Goal: Task Accomplishment & Management: Complete application form

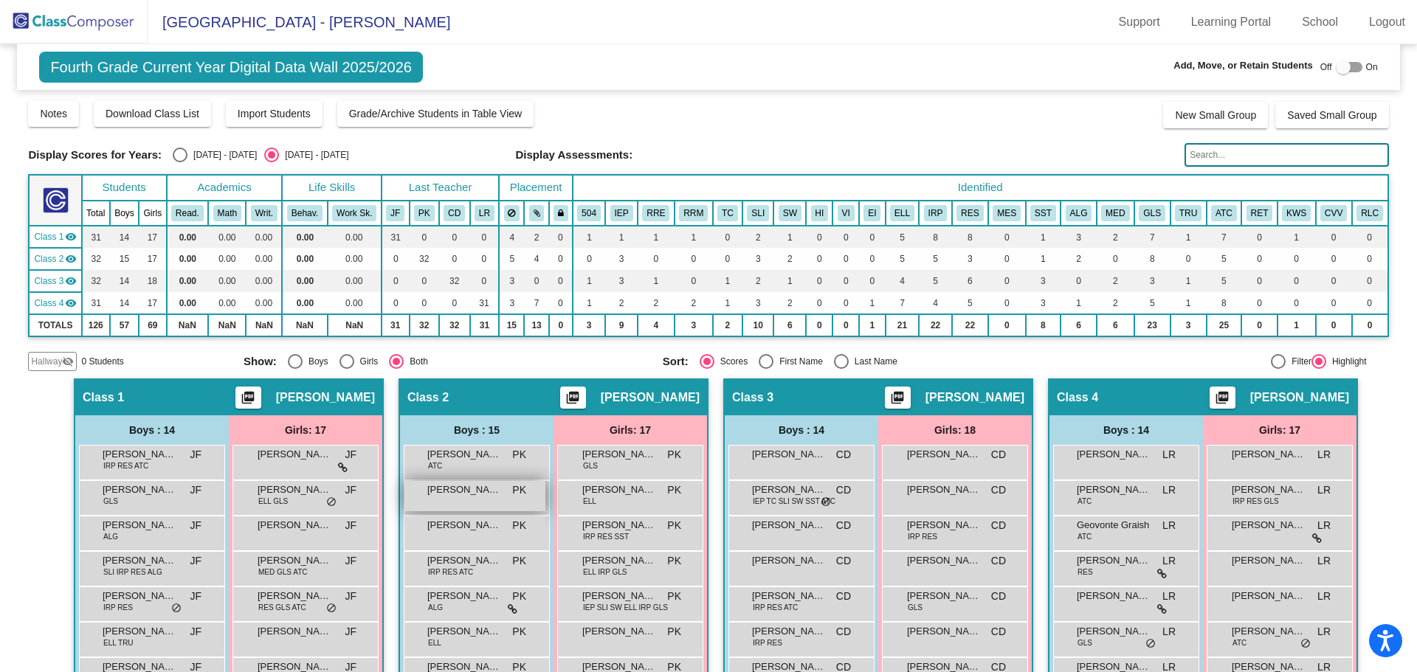
scroll to position [369, 0]
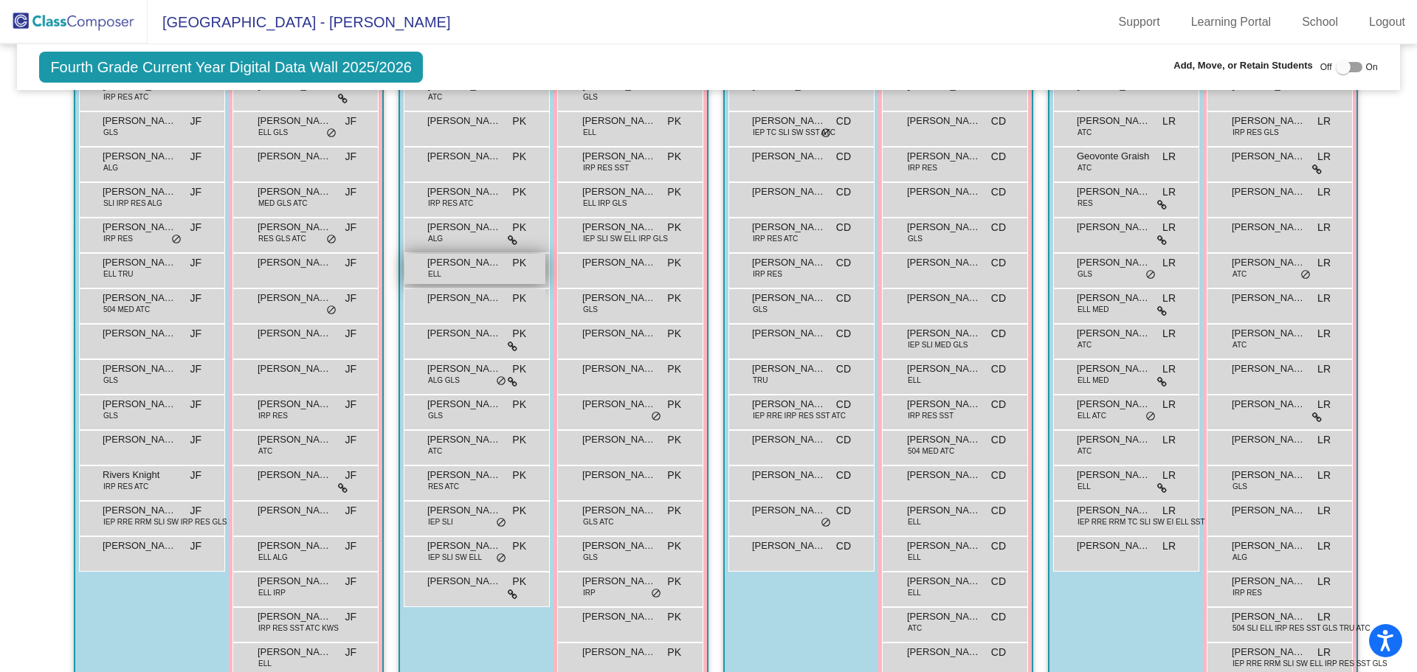
click at [475, 256] on span "[PERSON_NAME]" at bounding box center [464, 262] width 74 height 15
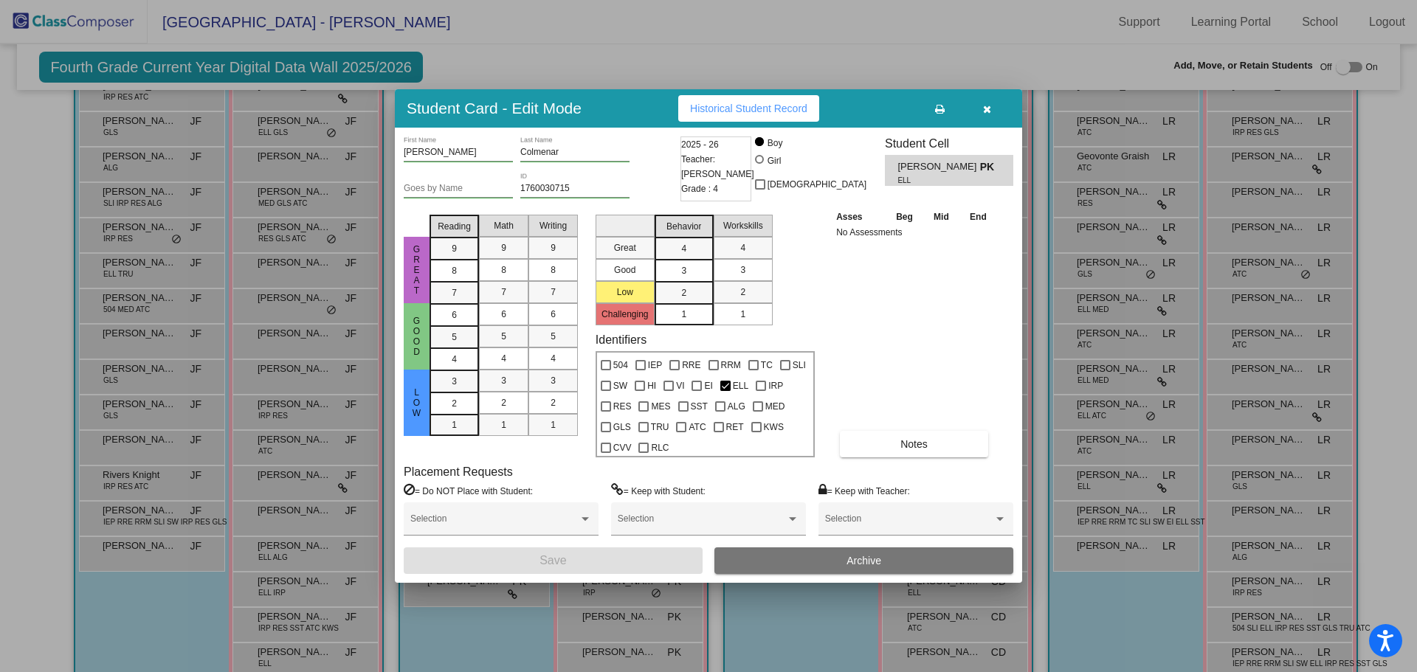
click at [863, 557] on span "Archive" at bounding box center [864, 561] width 35 height 12
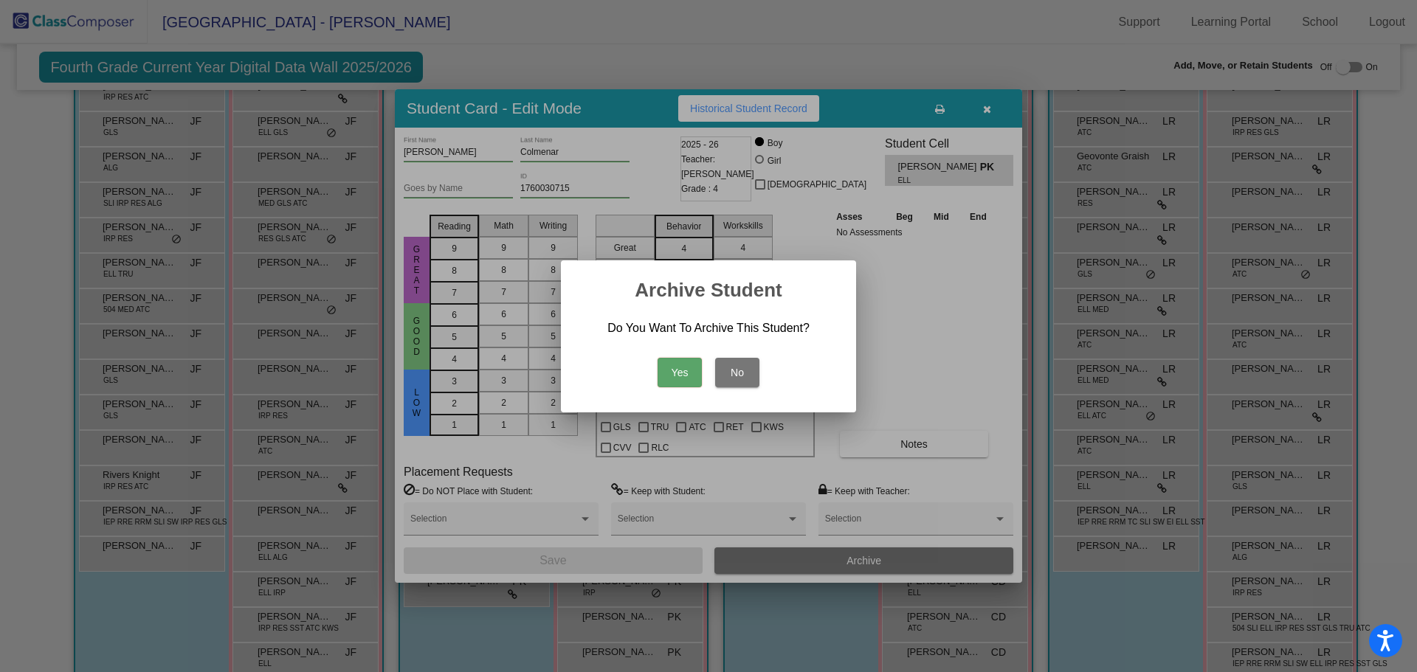
click at [670, 374] on button "Yes" at bounding box center [680, 373] width 44 height 30
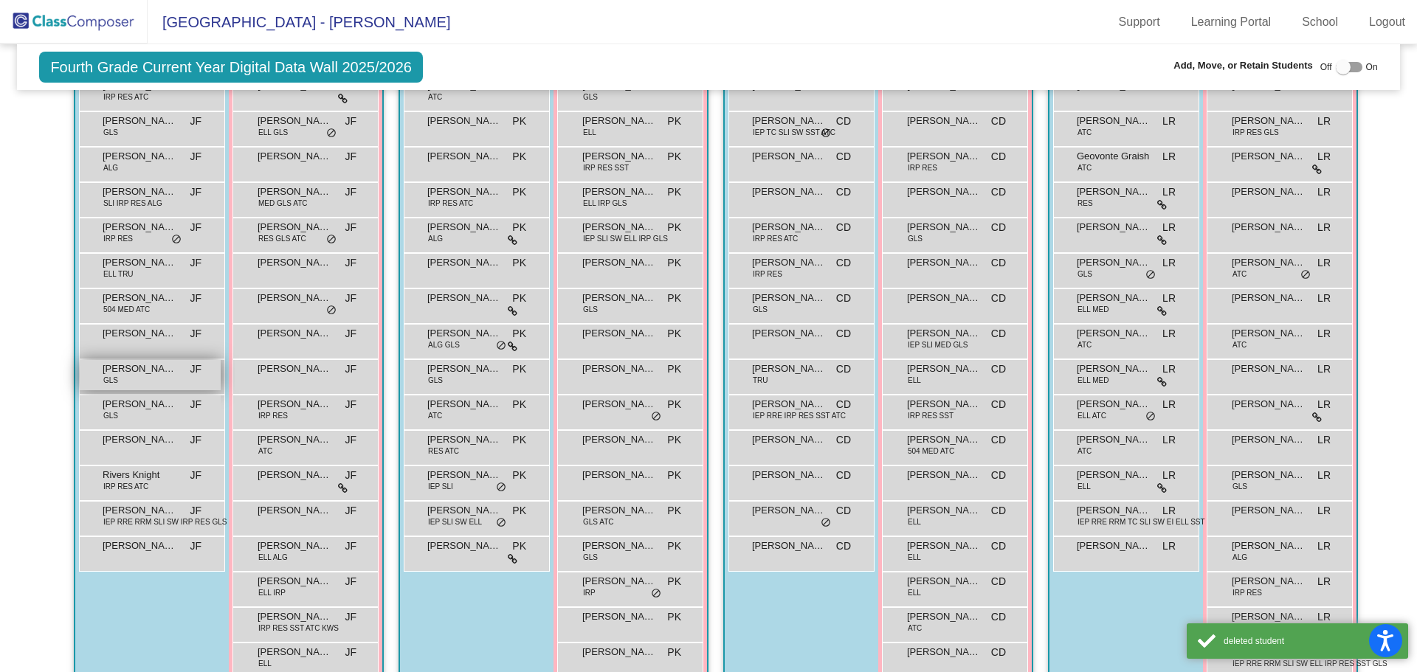
scroll to position [0, 0]
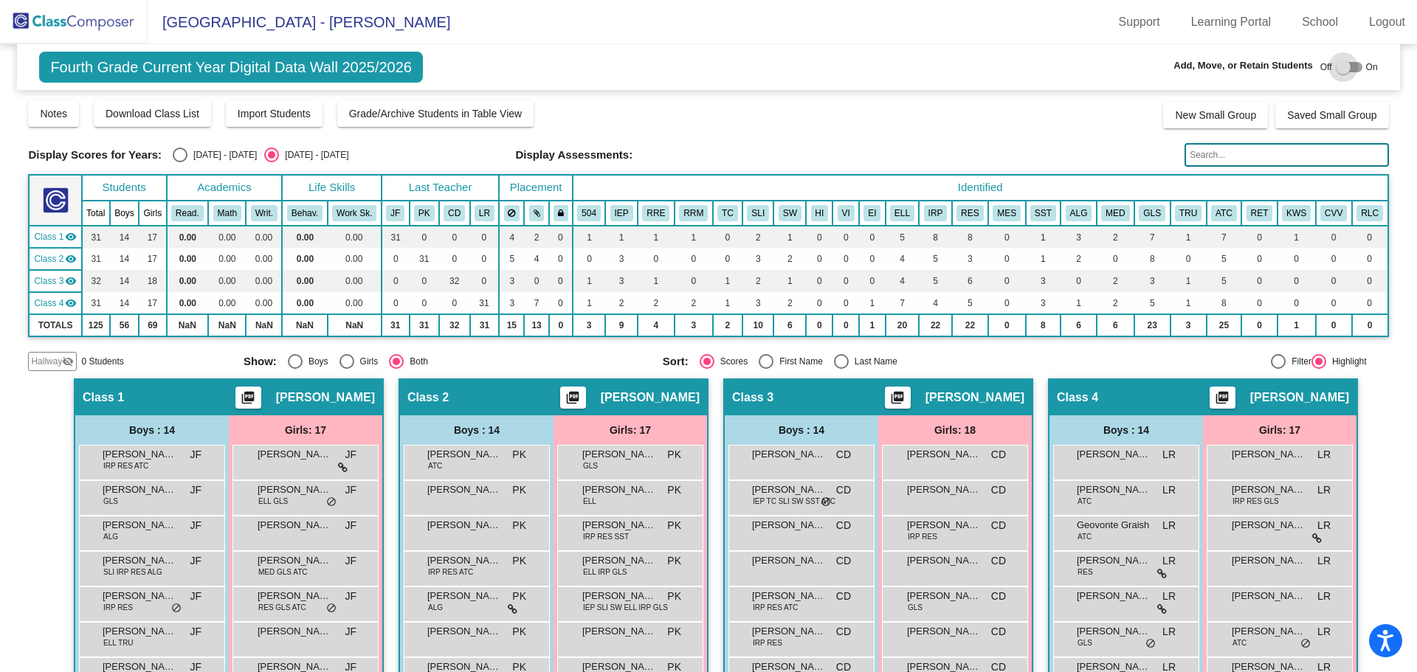
click at [1343, 67] on div at bounding box center [1349, 67] width 27 height 10
checkbox input "true"
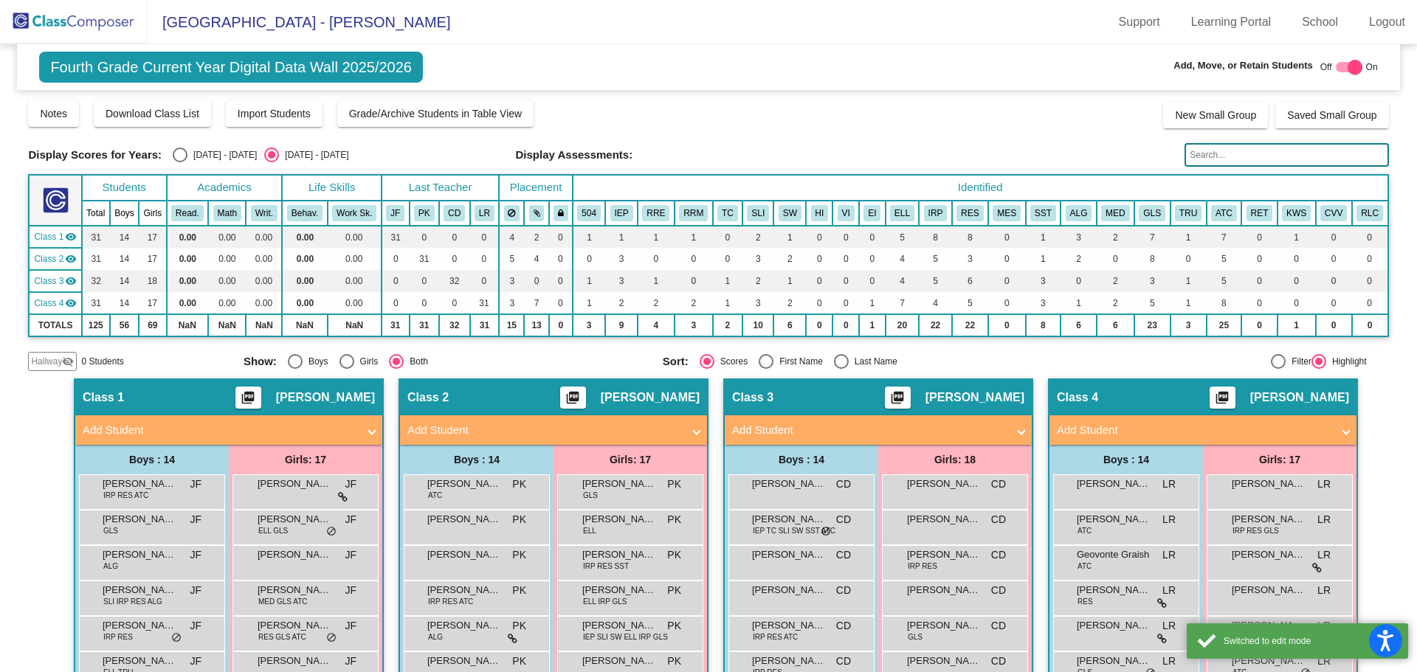
click at [33, 361] on span "Hallway" at bounding box center [46, 361] width 31 height 13
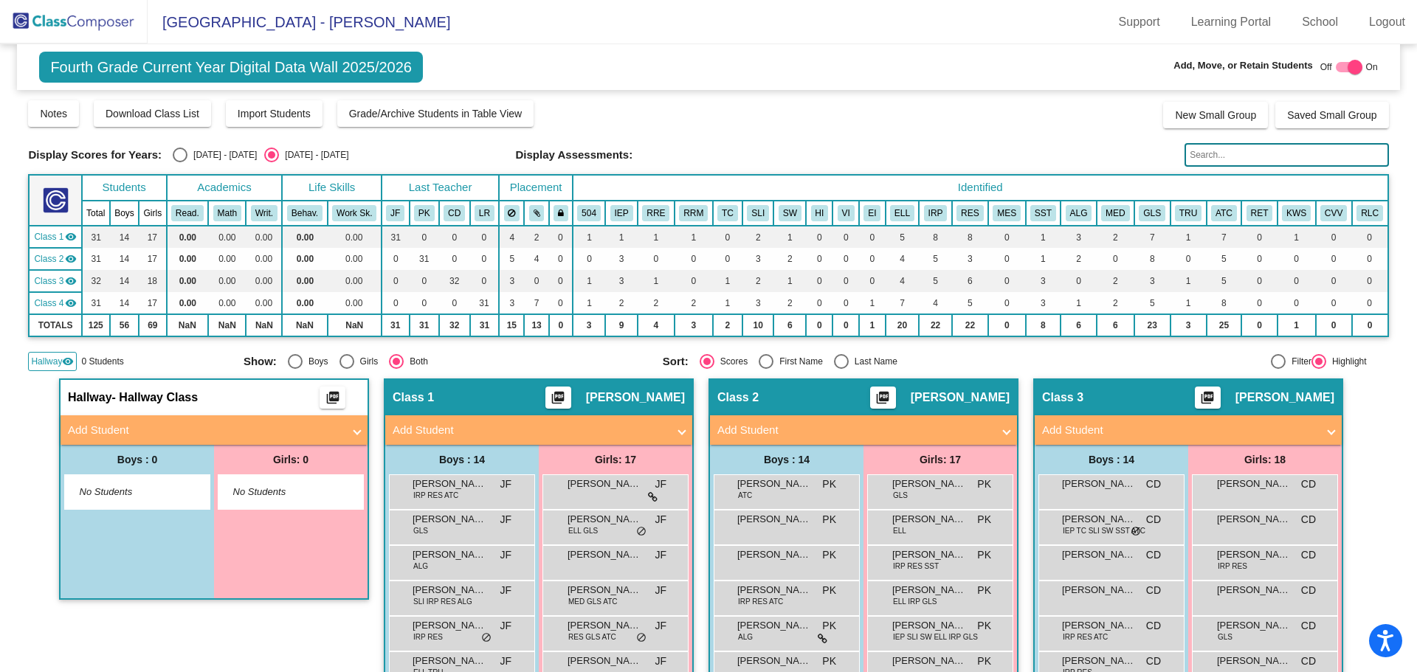
click at [142, 427] on mat-panel-title "Add Student" at bounding box center [205, 430] width 275 height 17
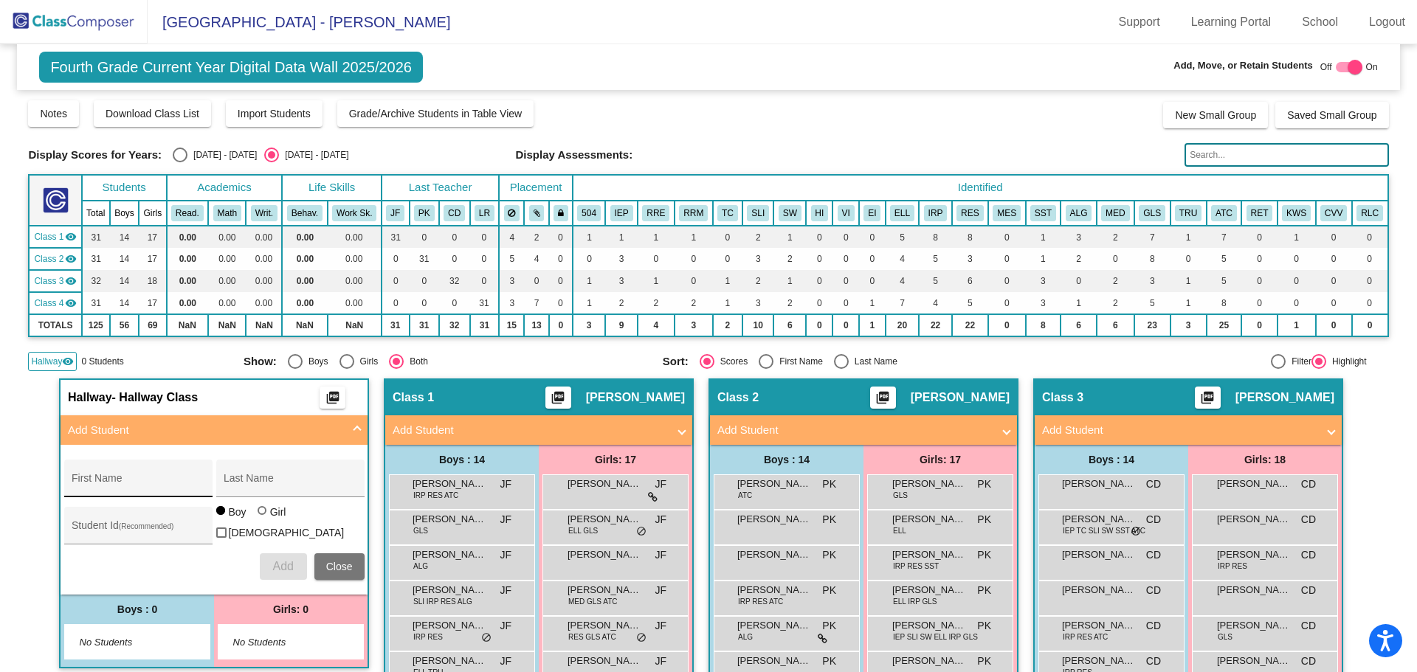
click at [140, 477] on div "First Name" at bounding box center [138, 483] width 133 height 30
type input "My'an"
type input "Dinero"
click at [101, 526] on input "Student Id (Recommended)" at bounding box center [138, 532] width 133 height 12
type input "1760033067"
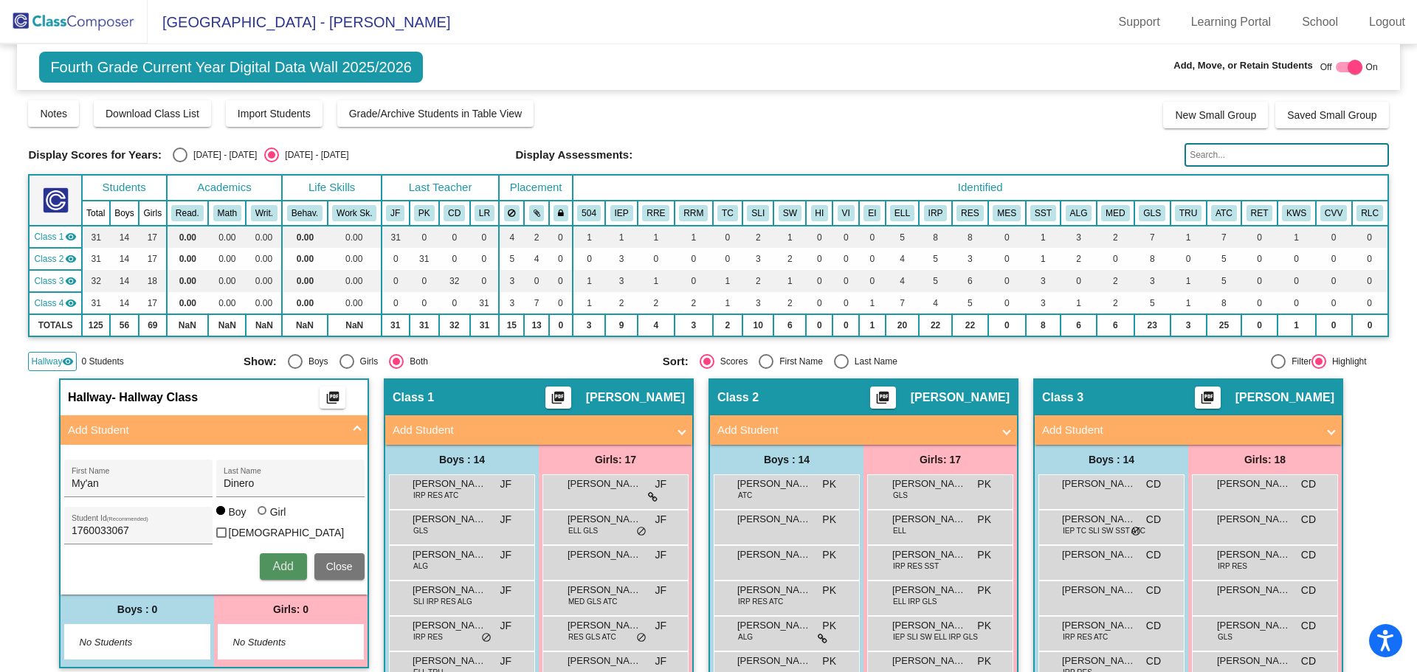
click at [292, 561] on button "Add" at bounding box center [283, 567] width 47 height 27
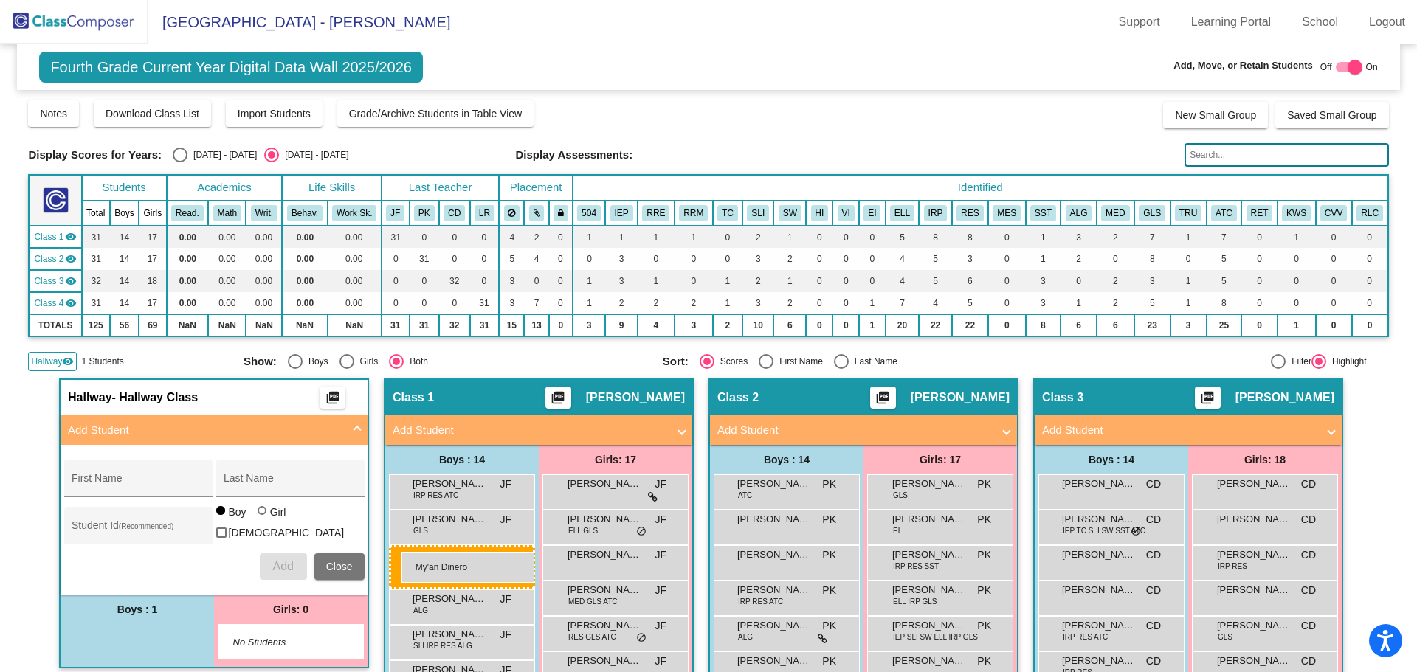
drag, startPoint x: 169, startPoint y: 645, endPoint x: 402, endPoint y: 552, distance: 250.4
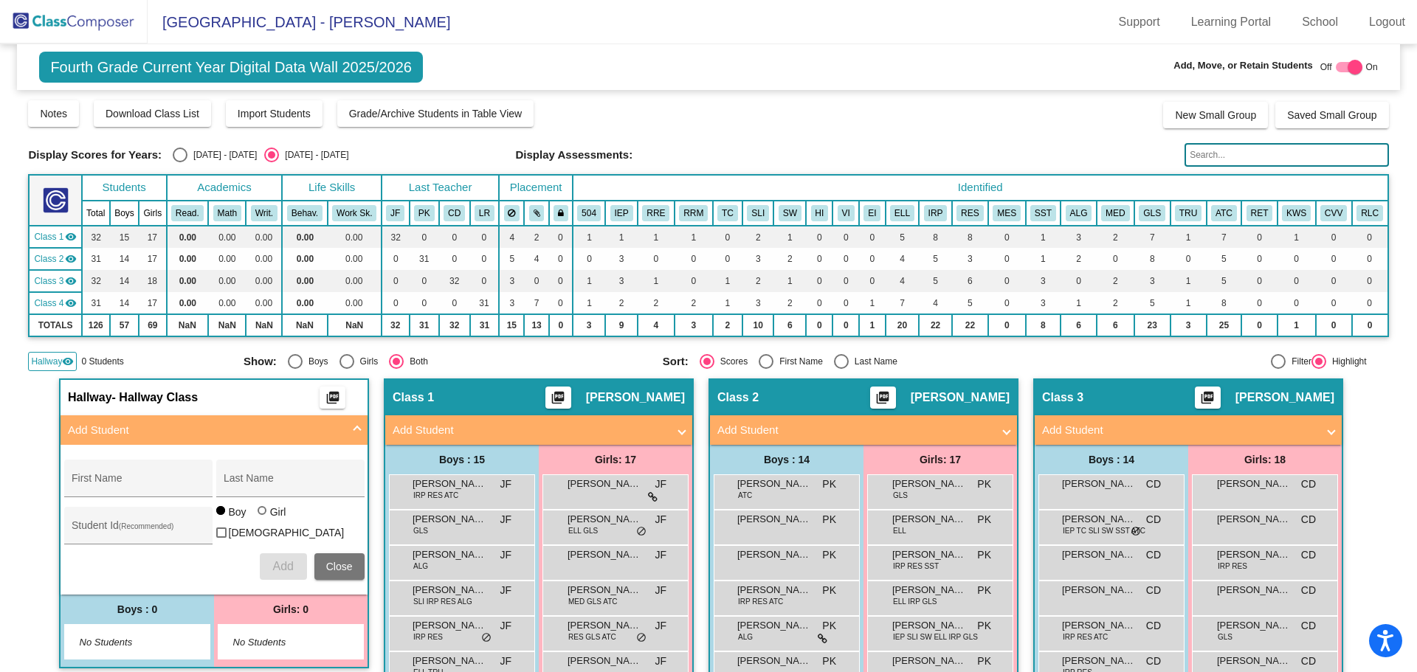
click at [356, 433] on span at bounding box center [357, 430] width 6 height 17
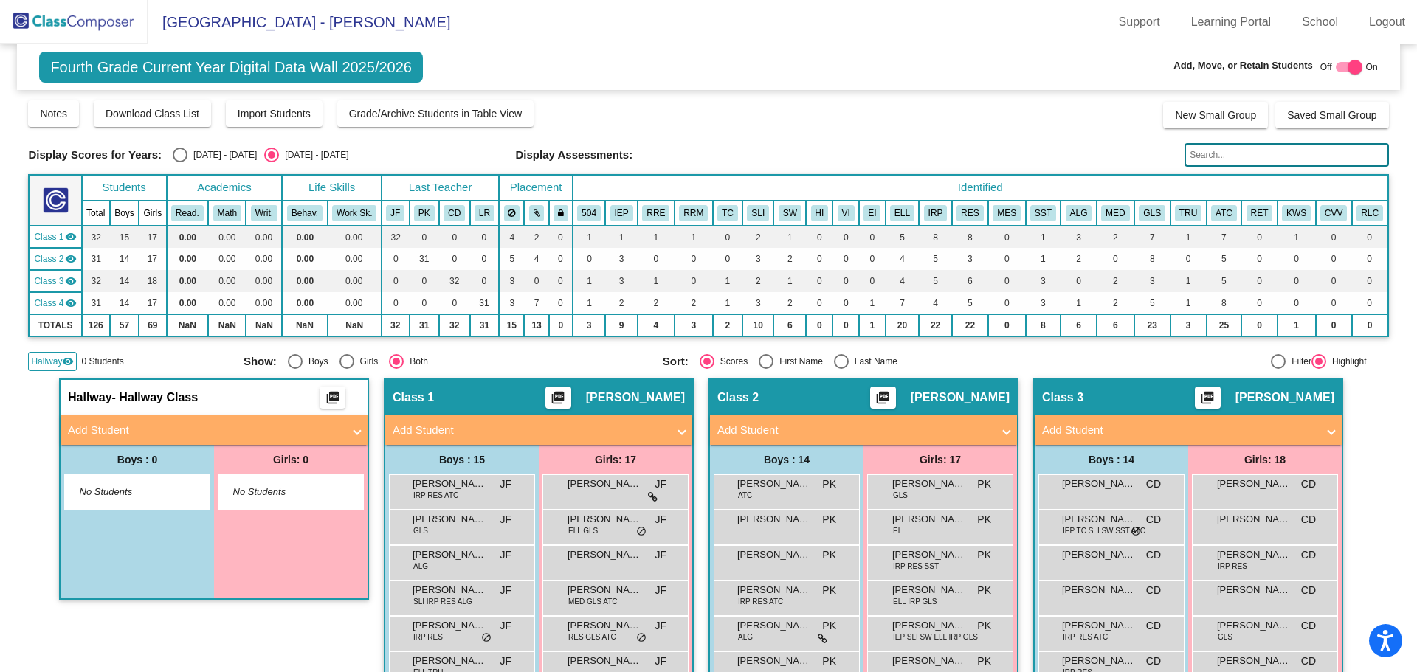
click at [1336, 75] on label at bounding box center [1349, 67] width 27 height 18
checkbox input "false"
